Goal: Obtain resource: Obtain resource

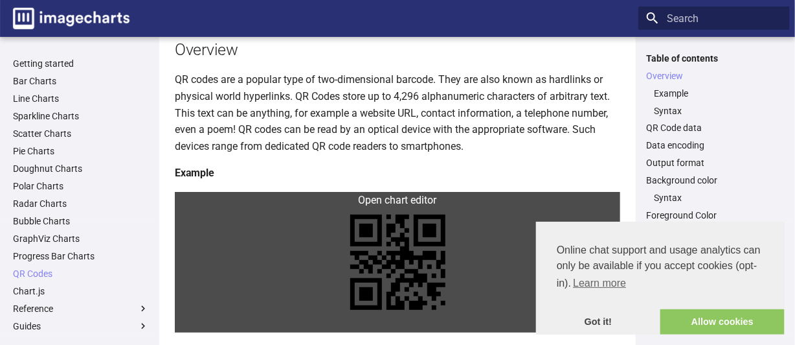
scroll to position [259, 0]
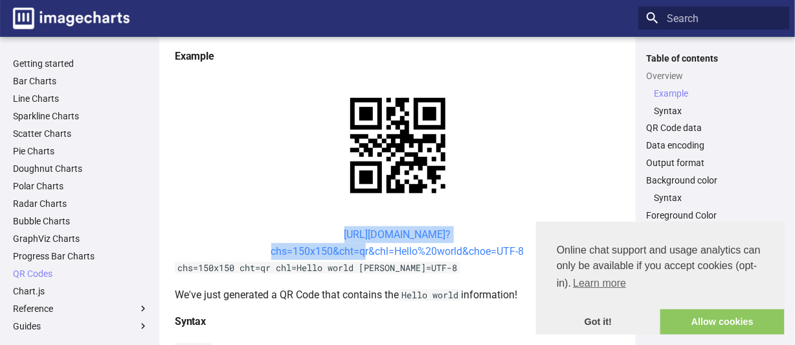
drag, startPoint x: 317, startPoint y: 229, endPoint x: 359, endPoint y: 250, distance: 46.3
click at [359, 250] on center "[URL][DOMAIN_NAME]? chs=150x150&cht=qr&chl=Hello%20world&choe=UTF-8" at bounding box center [398, 242] width 446 height 33
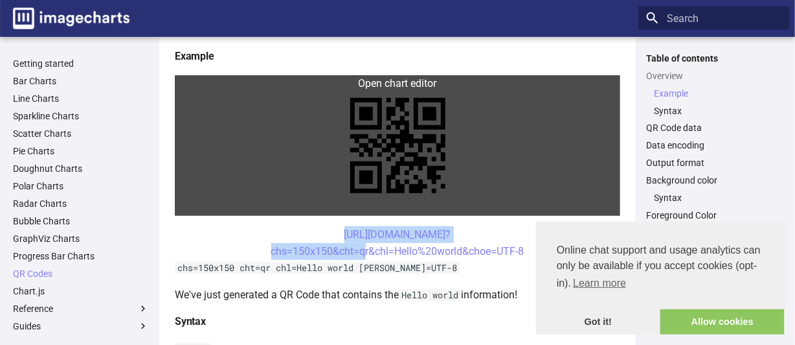
copy link "[URL][DOMAIN_NAME]? chs=150x150&cht="
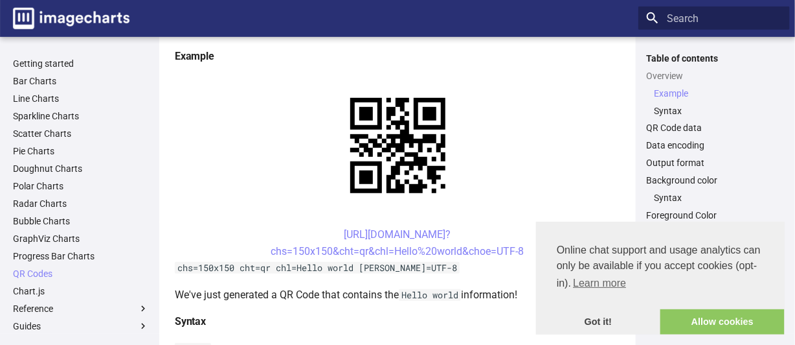
click at [308, 262] on code "chs=150x150 cht=qr chl=Hello world choe=UTF-8" at bounding box center [317, 268] width 285 height 12
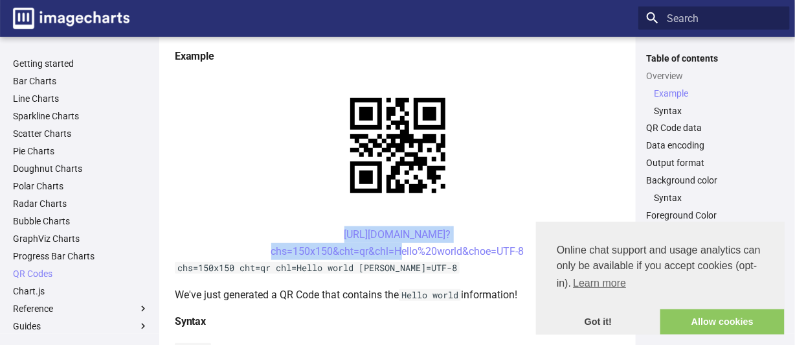
drag, startPoint x: 321, startPoint y: 228, endPoint x: 394, endPoint y: 258, distance: 79.0
click at [394, 258] on center "https://image-charts.com/chart? chs=150x150&cht=qr&chl=Hello%20world&choe=UTF-8" at bounding box center [398, 242] width 446 height 33
copy link "https://image-charts.com/chart? chs=150x150&cht=qr&chl="
